Goal: Task Accomplishment & Management: Manage account settings

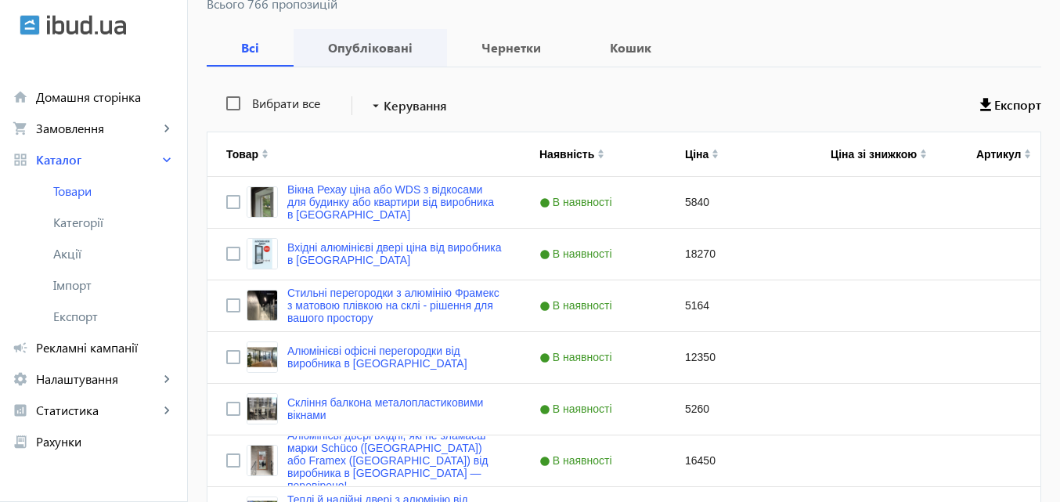
scroll to position [235, 0]
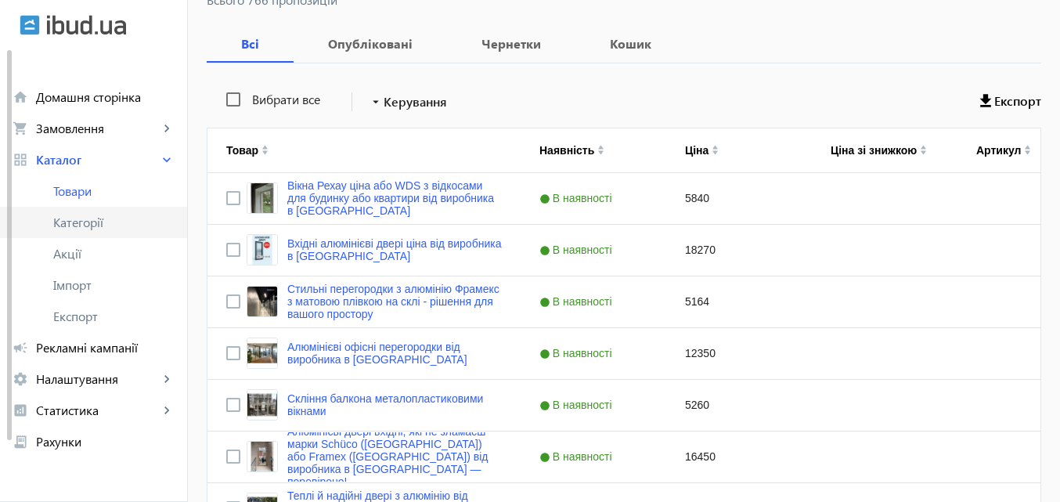
click at [92, 219] on span "Категорії" at bounding box center [113, 223] width 121 height 16
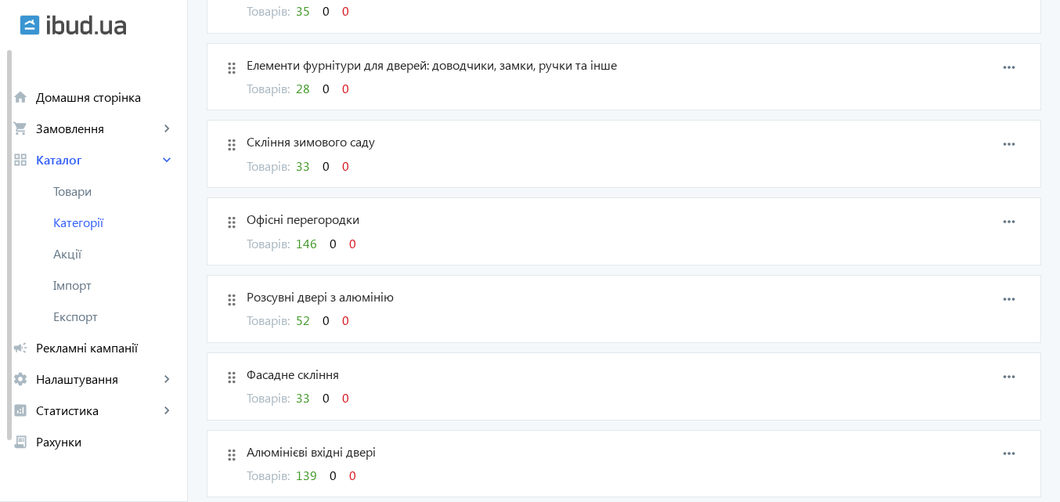
scroll to position [392, 0]
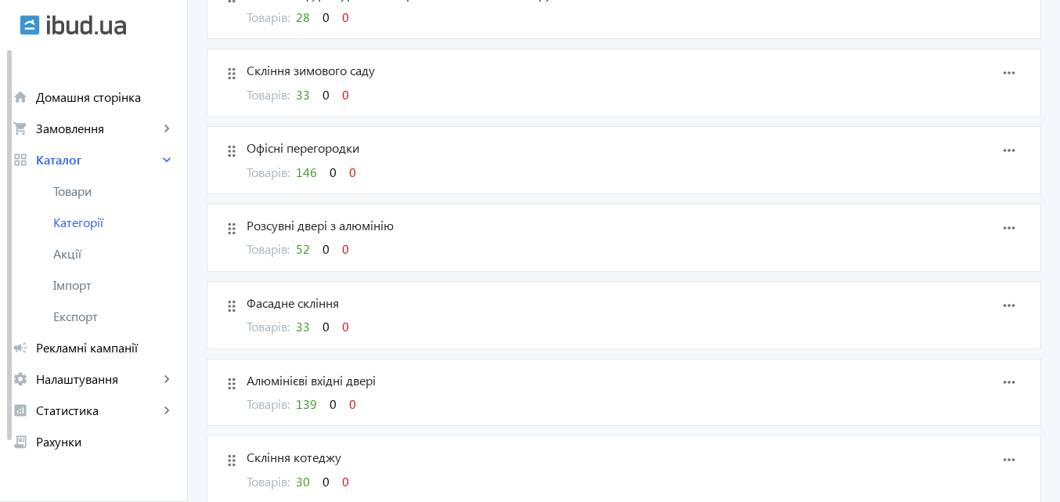
click at [296, 247] on span "52" at bounding box center [303, 248] width 14 height 16
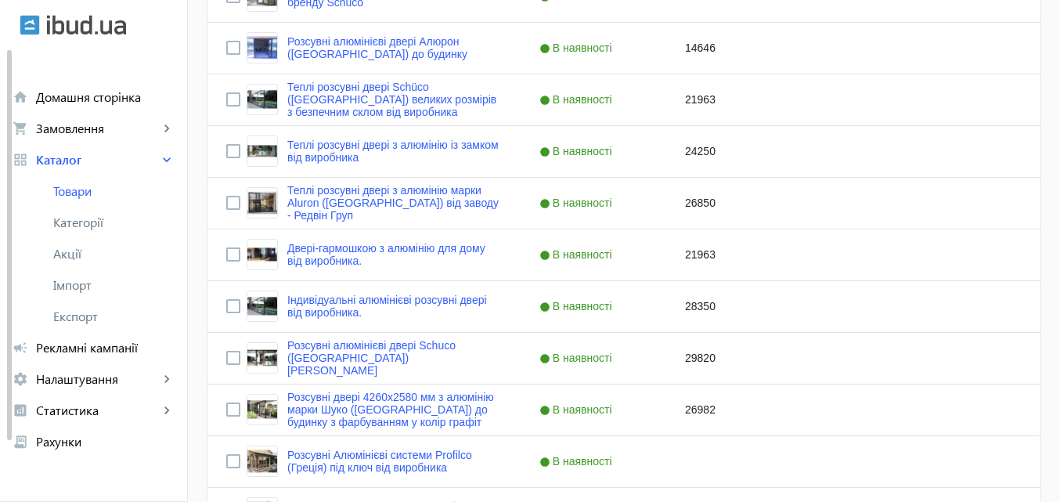
scroll to position [1648, 0]
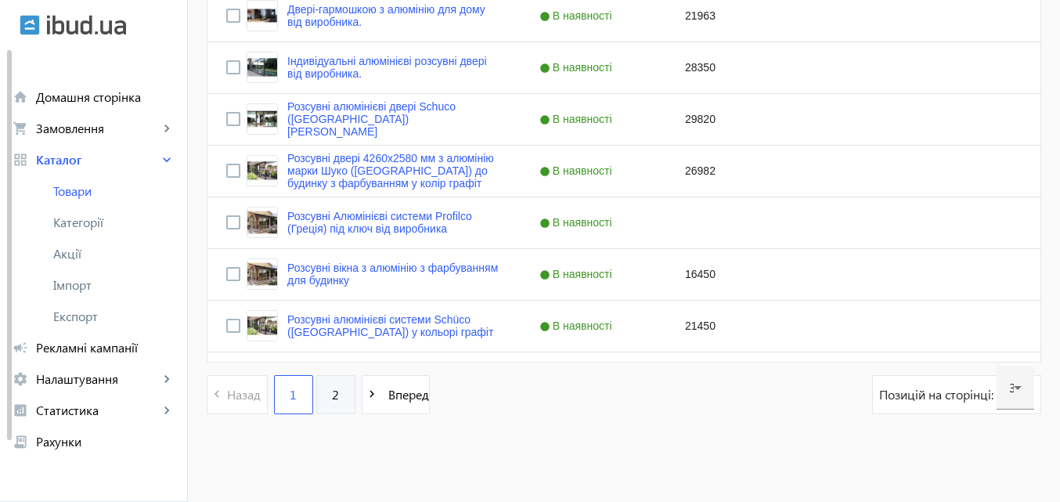
click at [332, 392] on span "2" at bounding box center [335, 394] width 7 height 17
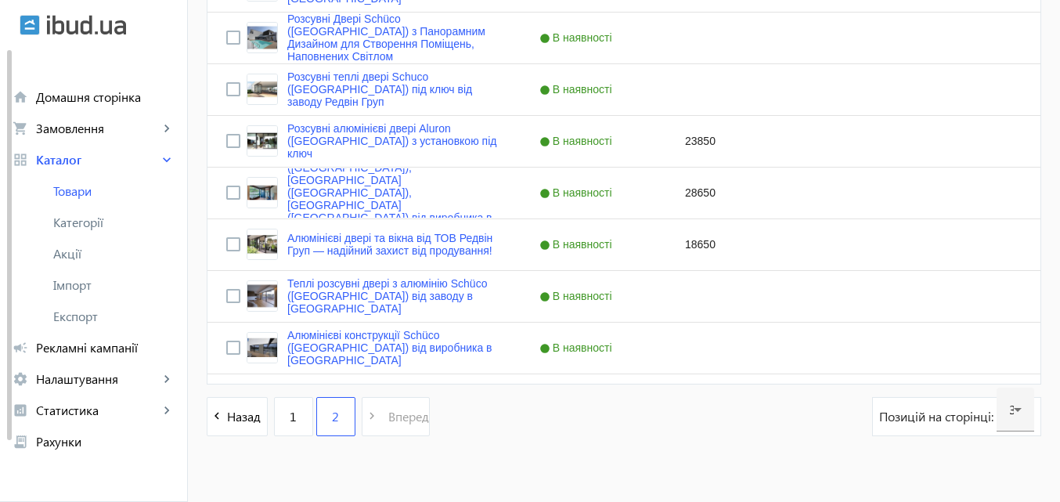
scroll to position [1235, 0]
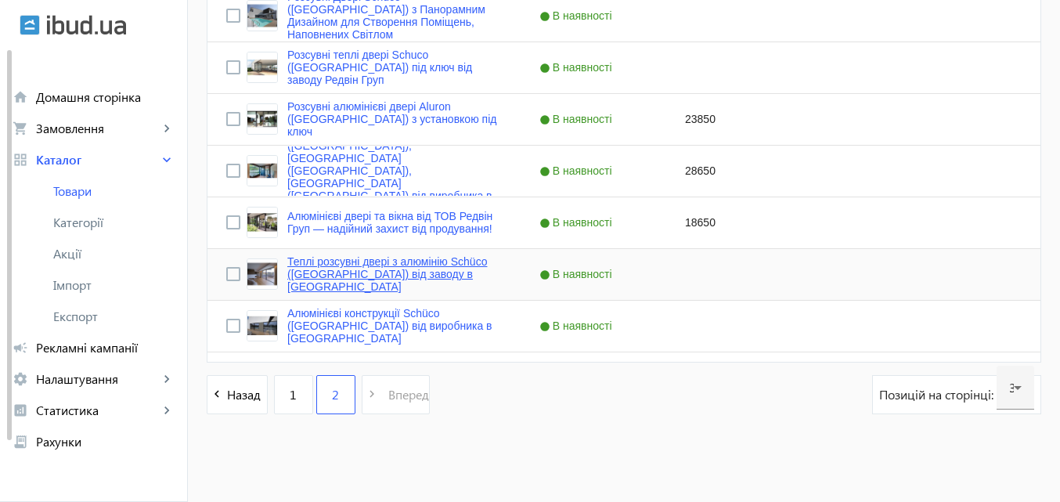
click at [377, 268] on link "Теплі розсувні двері з алюмінію Schüco ([GEOGRAPHIC_DATA]) від заводу в [GEOGRA…" at bounding box center [394, 274] width 215 height 38
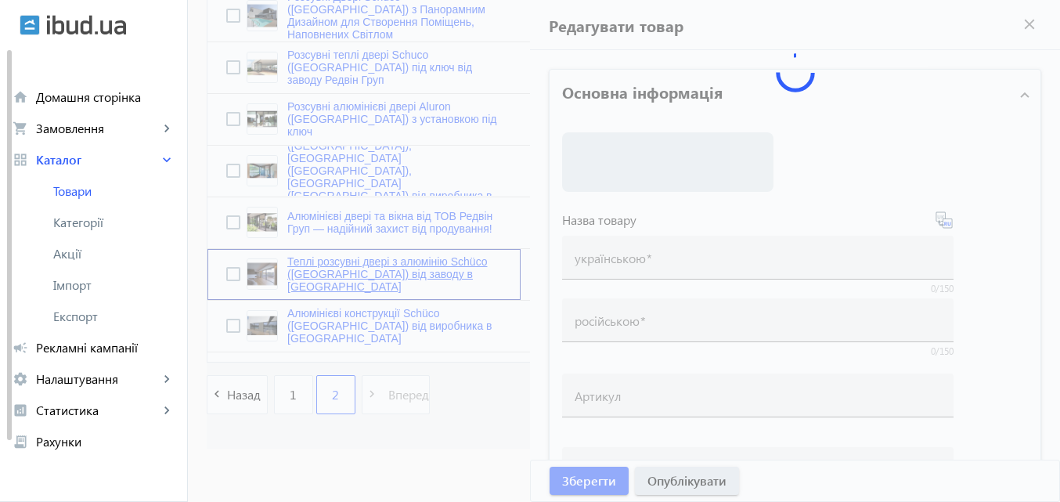
type input "Теплі розсувні двері з алюмінію Schüco ([GEOGRAPHIC_DATA]) від заводу в [GEOGRA…"
type input "Теплая раздвижная дверь из алюминия Schüco ([GEOGRAPHIC_DATA]) от завода в [GEO…"
checkbox input "true"
type input "Теплі розсувні двері з алюмінію Schüco ([GEOGRAPHIC_DATA]) від заводу в [GEOGRA…"
type input "Теплая раздвижная дверь из алюминия Schüco ([GEOGRAPHIC_DATA]) от завода в [GEO…"
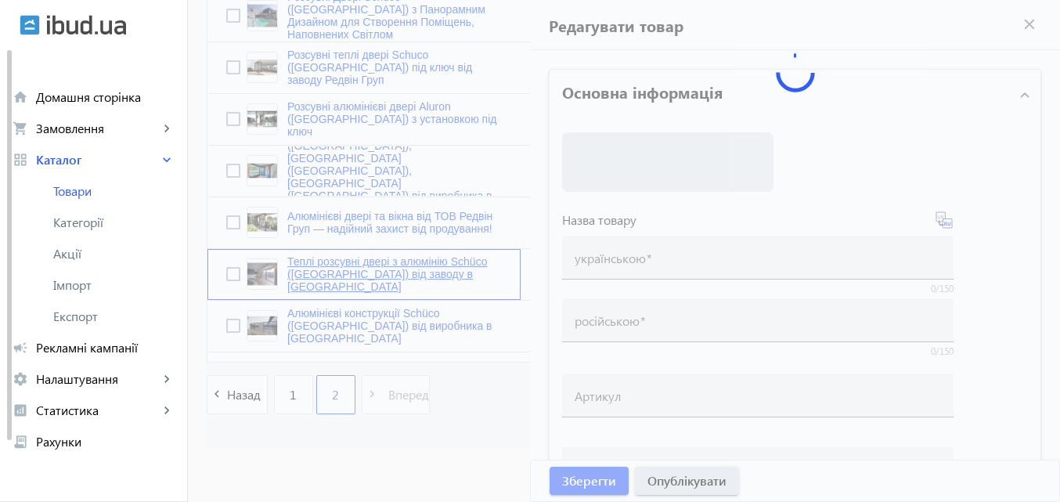
type textarea "Теплі розсувні двері з алюмінію Schüco ([GEOGRAPHIC_DATA]) від заводу в [GEOGRA…"
type textarea "Теплая раздвижная дверь из алюминия Schüco ([GEOGRAPHIC_DATA]) от завода в [GEO…"
type input "• алюмінієві розсувні • алюмінієві двері • скління будинків [GEOGRAPHIC_DATA] •…"
type input "• алюминиевые раздвижные • алюминиевые двери • остекление домов [GEOGRAPHIC_DAT…"
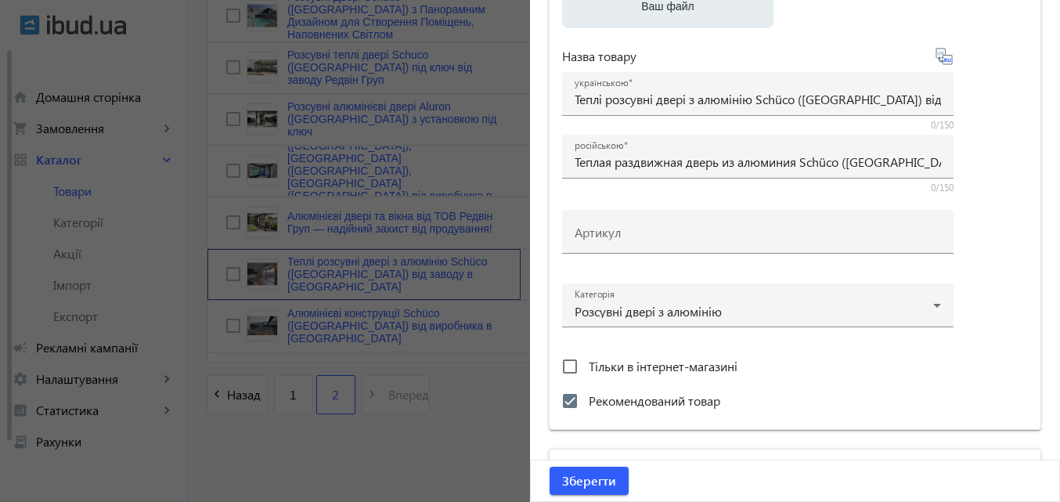
scroll to position [313, 0]
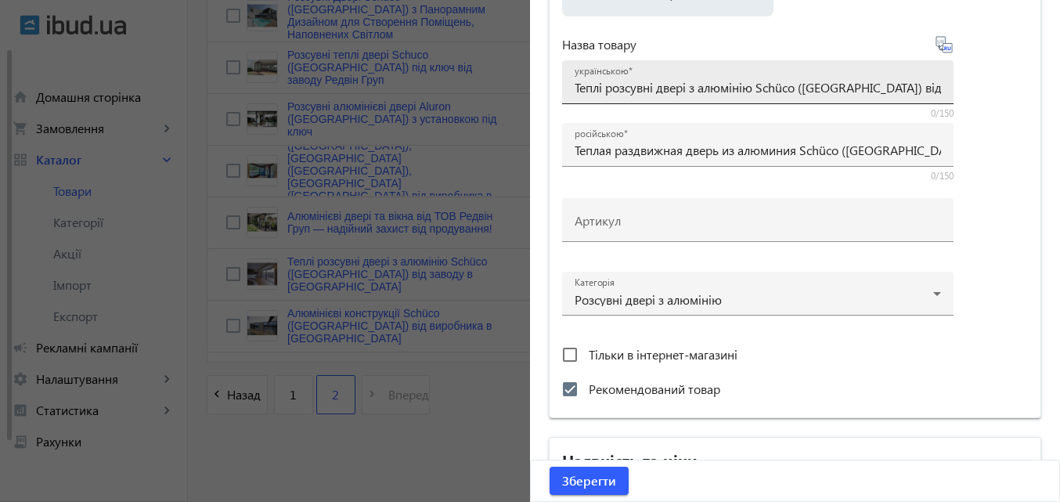
drag, startPoint x: 568, startPoint y: 88, endPoint x: 599, endPoint y: 88, distance: 31.3
click at [599, 88] on div "українською Теплі розсувні двері з алюмінію Schüco ([GEOGRAPHIC_DATA]) від заво…" at bounding box center [758, 82] width 392 height 44
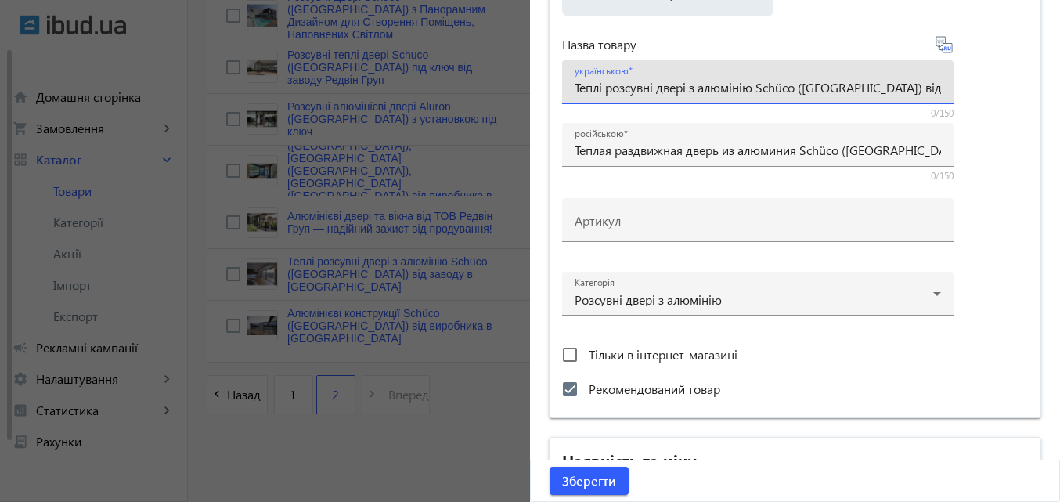
scroll to position [0, 38]
click at [575, 88] on input "Теплі розсувні двері з алюмінію Schüco ([GEOGRAPHIC_DATA]) від заводу в [GEOGRA…" at bounding box center [758, 87] width 367 height 16
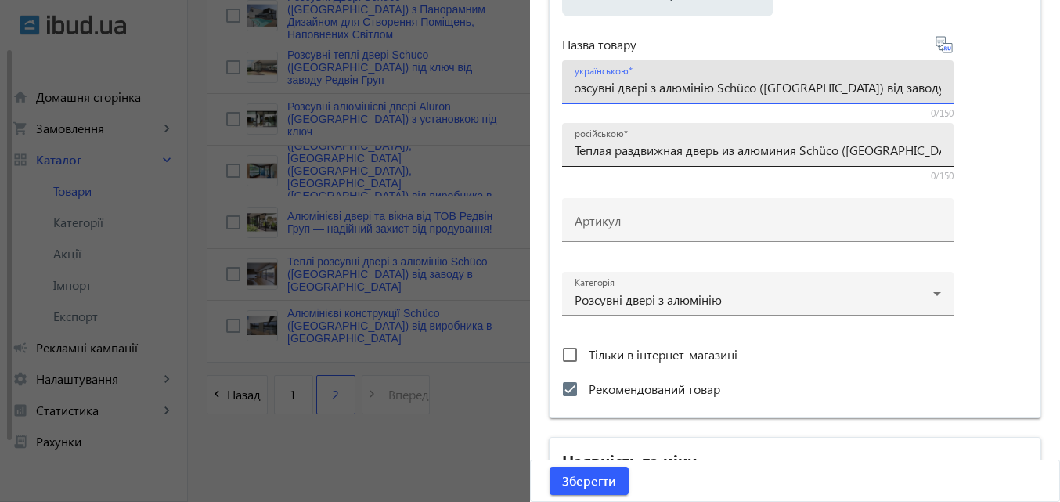
click at [680, 141] on div "російською Теплая раздвижная дверь из алюминия Schüco ([GEOGRAPHIC_DATA]) от за…" at bounding box center [758, 145] width 367 height 44
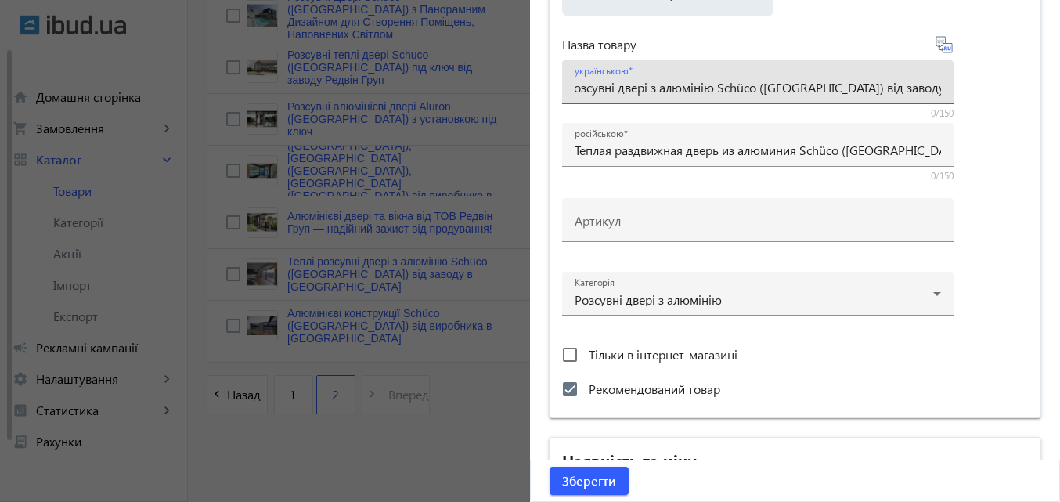
drag, startPoint x: 572, startPoint y: 88, endPoint x: 1069, endPoint y: 81, distance: 497.3
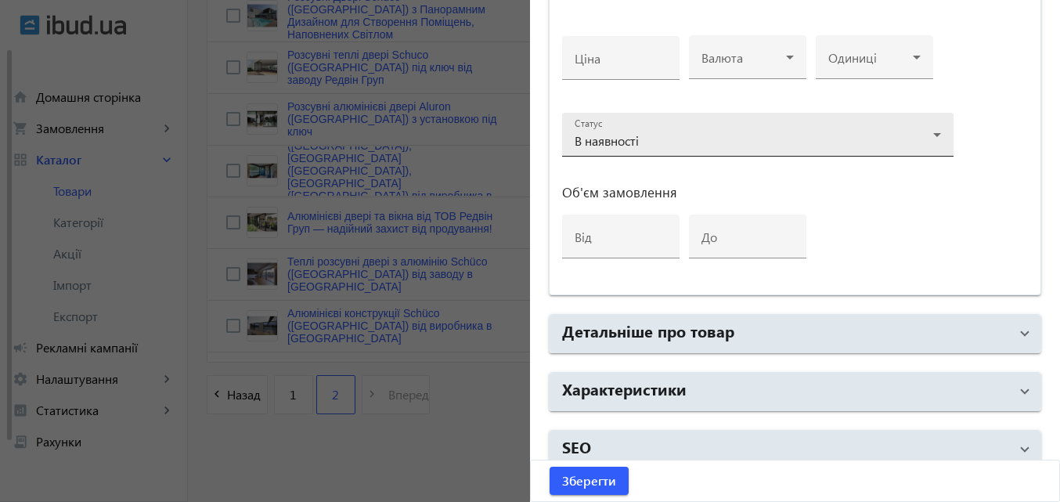
scroll to position [805, 0]
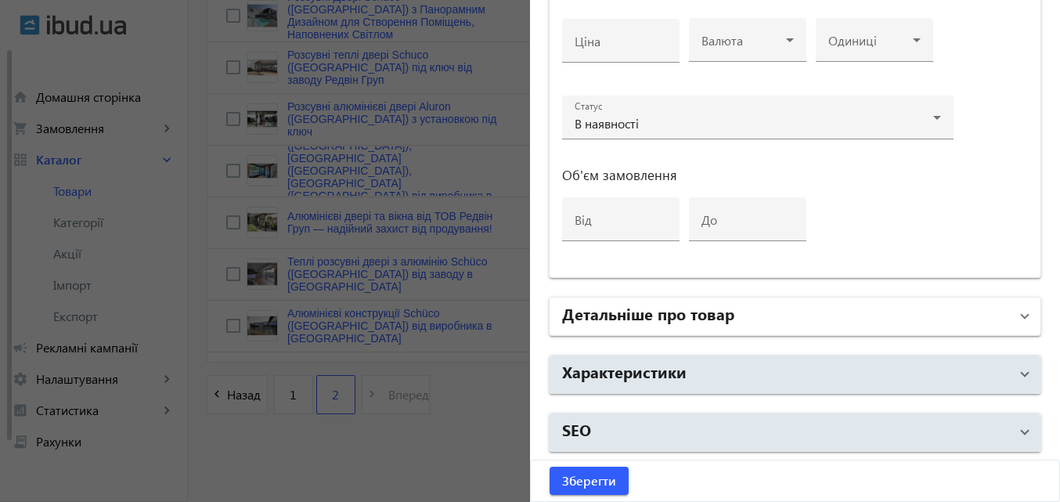
click at [587, 321] on h2 "Детальніше про товар" at bounding box center [648, 313] width 172 height 22
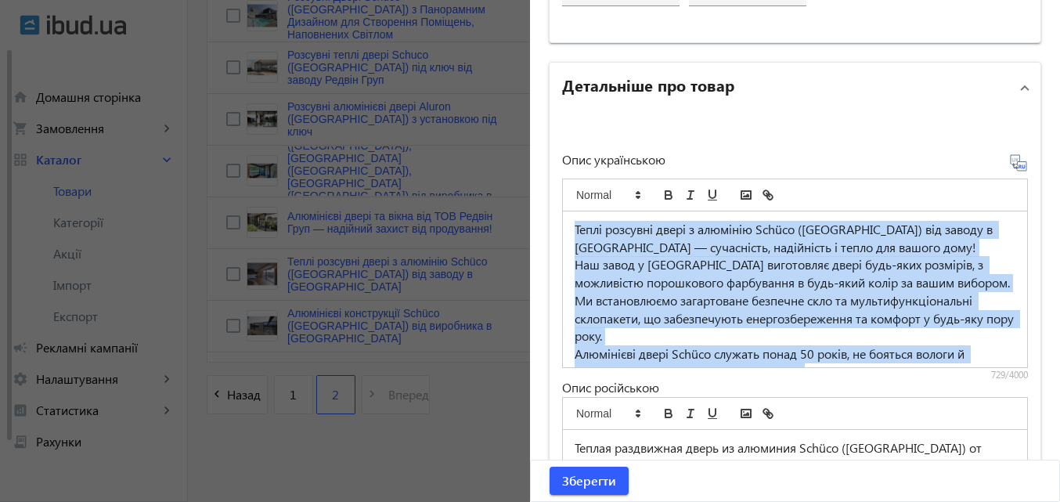
scroll to position [112, 0]
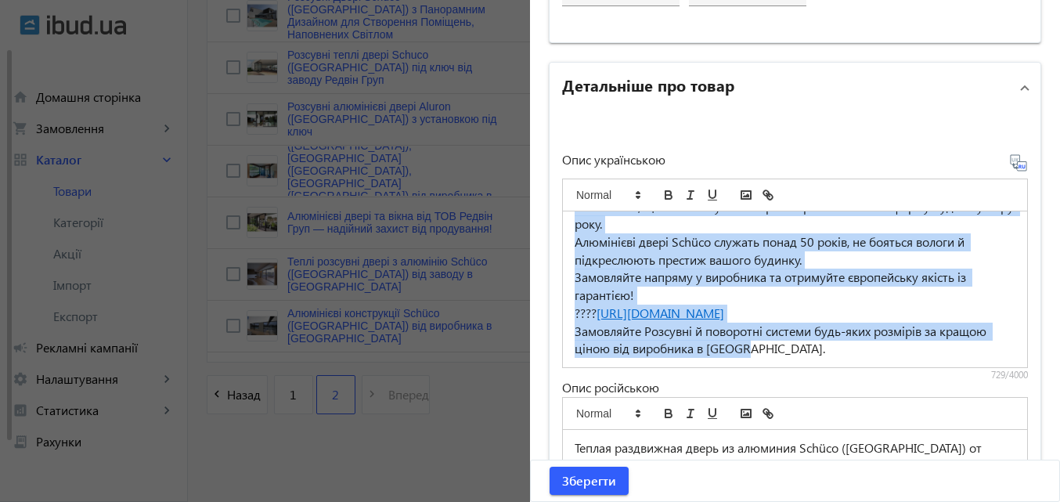
drag, startPoint x: 565, startPoint y: 230, endPoint x: 887, endPoint y: 417, distance: 372.3
click at [887, 417] on div "Опис українською Теплі розсувні двері з алюмінію Schüco ([GEOGRAPHIC_DATA]) від…" at bounding box center [795, 376] width 466 height 446
copy div "Lorem ipsumdol sitam c adipisci Elitse (Doeiusmod) tem incidi u Labor — etdolor…"
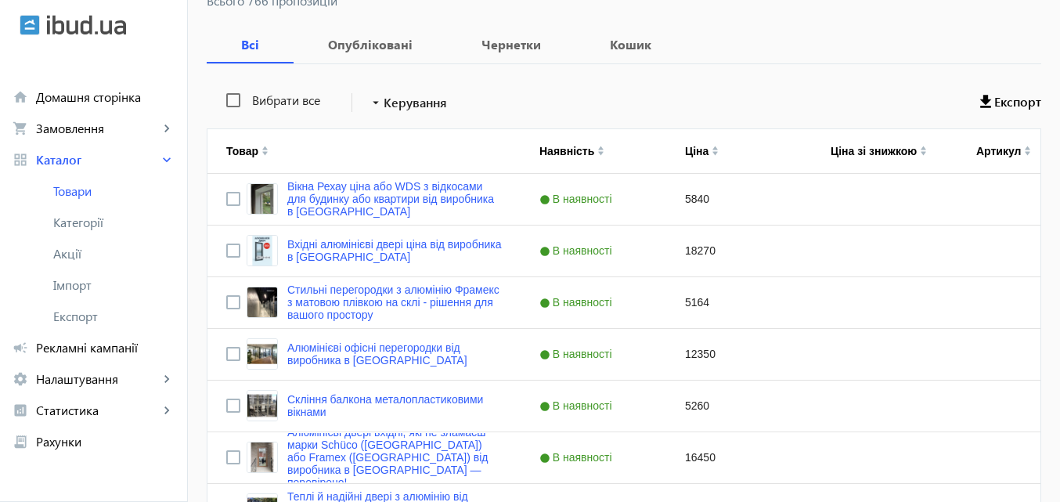
scroll to position [235, 0]
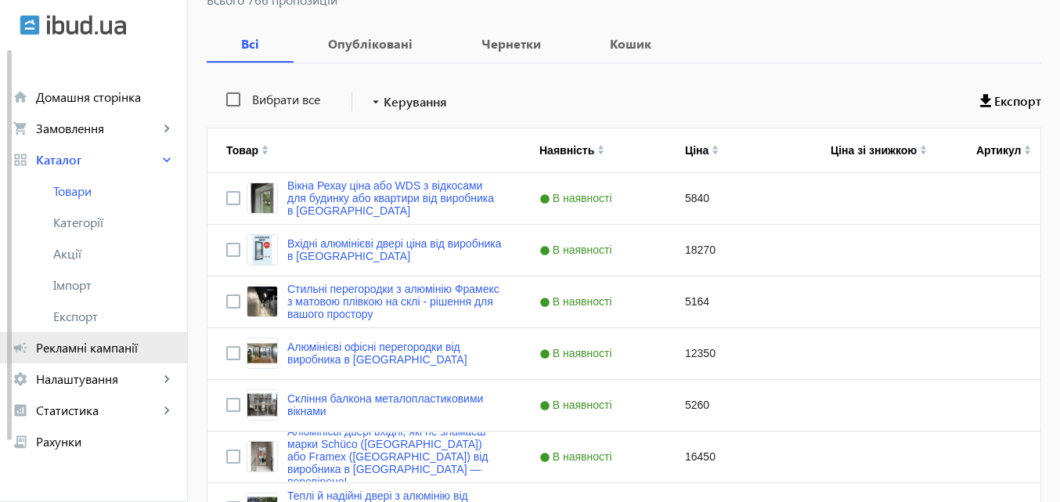
click at [119, 346] on span "Рекламні кампанії" at bounding box center [105, 348] width 139 height 16
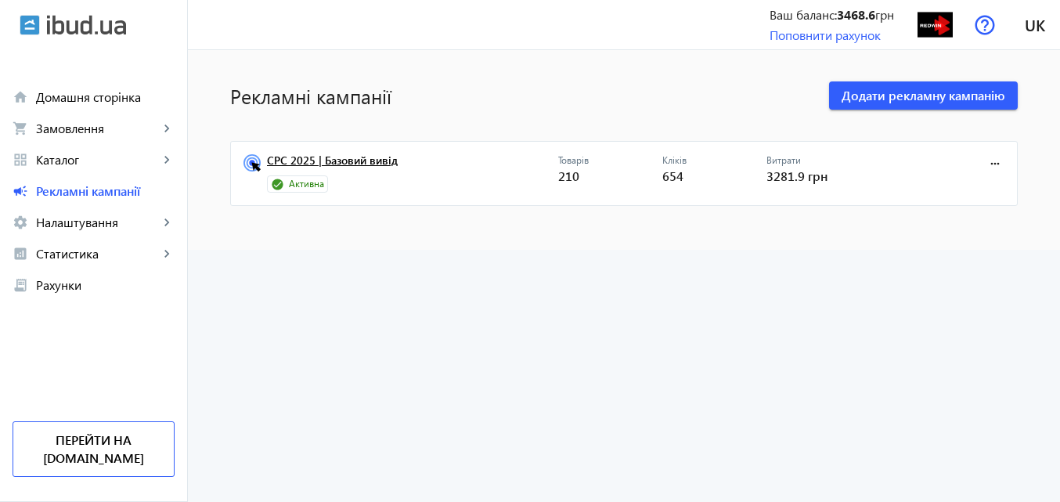
click at [331, 155] on link "CPC 2025 | Базовий вивід" at bounding box center [412, 165] width 291 height 22
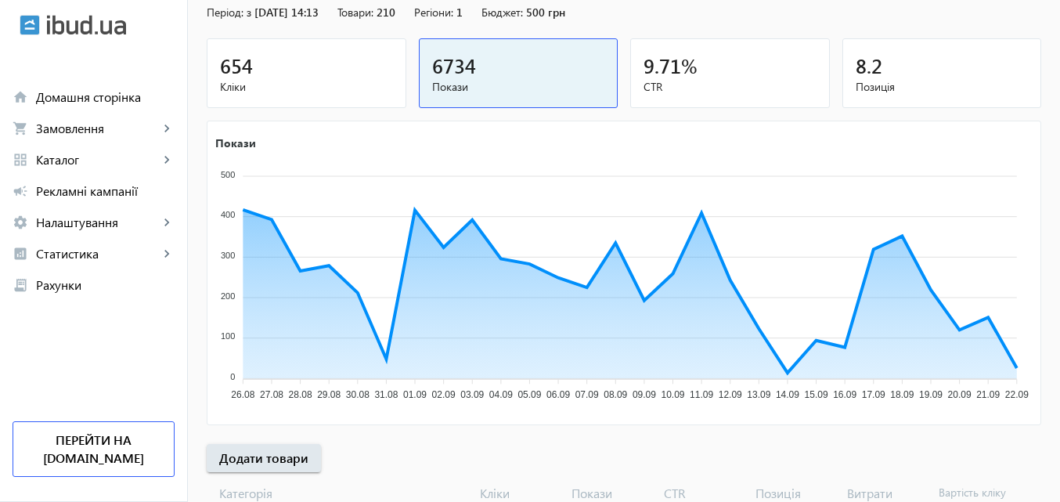
scroll to position [157, 0]
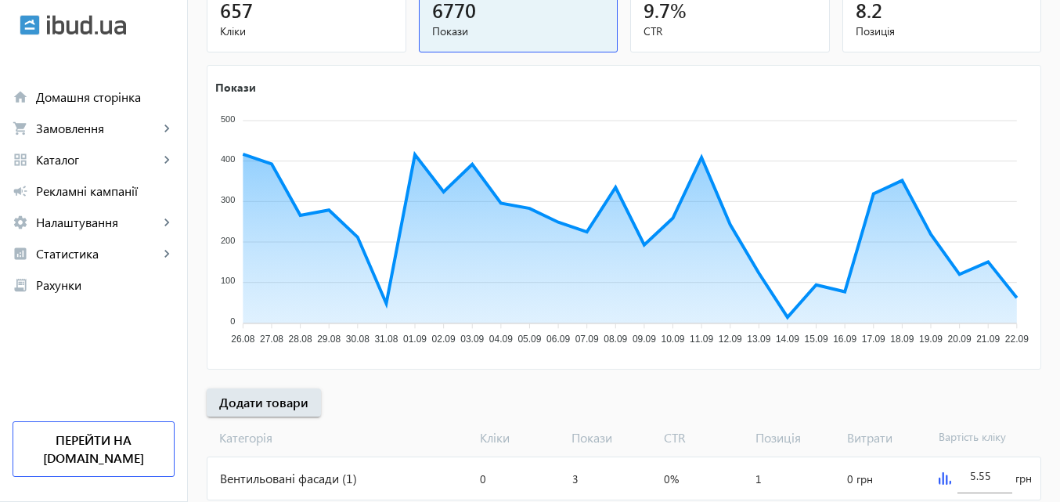
scroll to position [313, 0]
